Goal: Navigation & Orientation: Go to known website

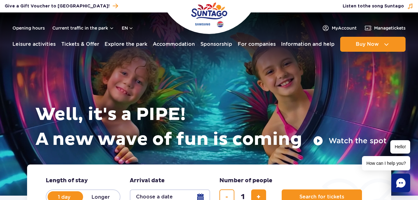
click at [193, 15] on img "Park of Poland" at bounding box center [209, 15] width 36 height 29
